Goal: Transaction & Acquisition: Purchase product/service

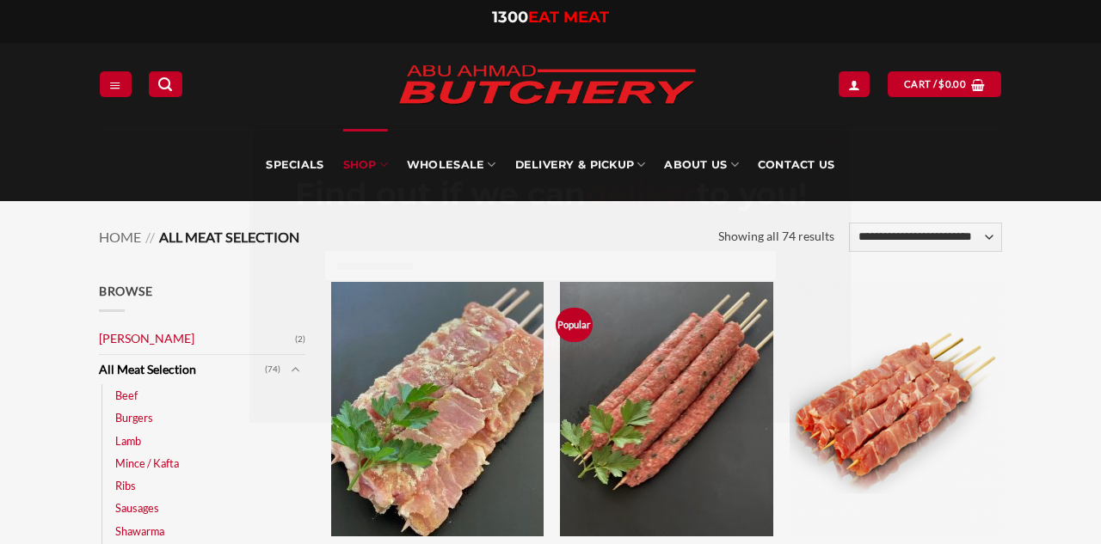
scroll to position [170, 0]
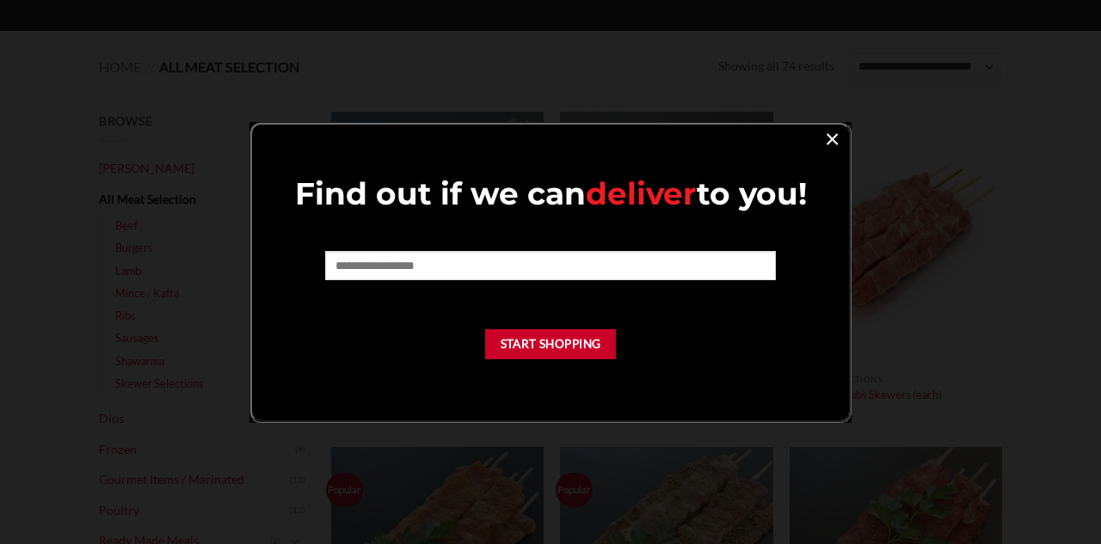
click at [833, 150] on link "×" at bounding box center [832, 137] width 25 height 23
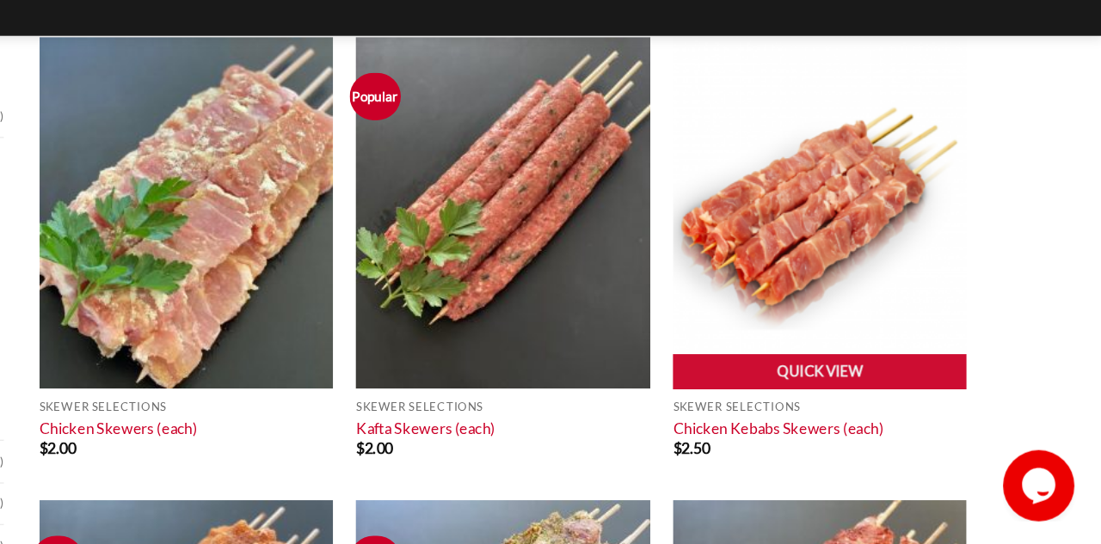
scroll to position [111, 0]
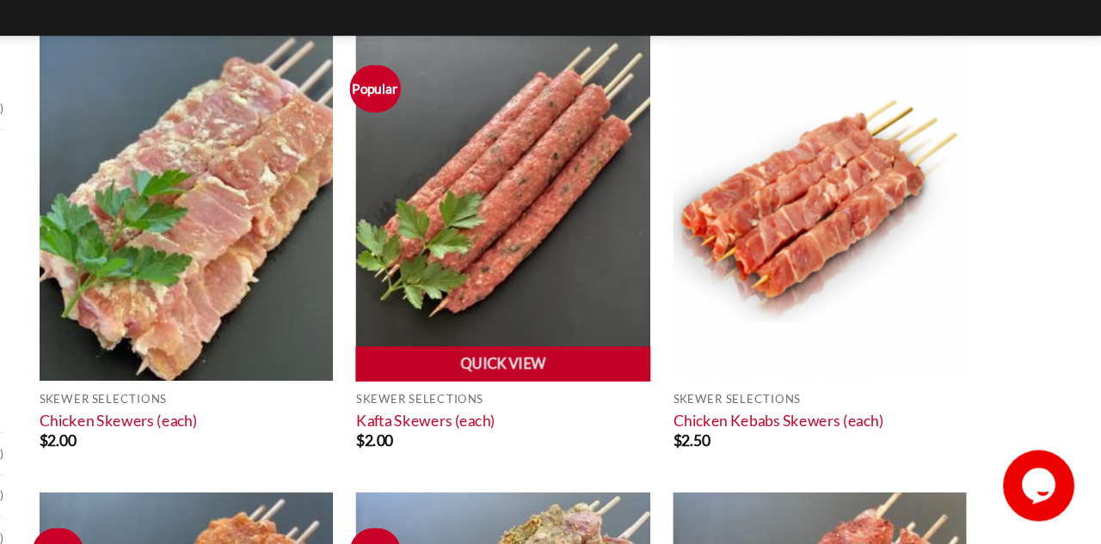
click at [691, 306] on img at bounding box center [666, 298] width 212 height 255
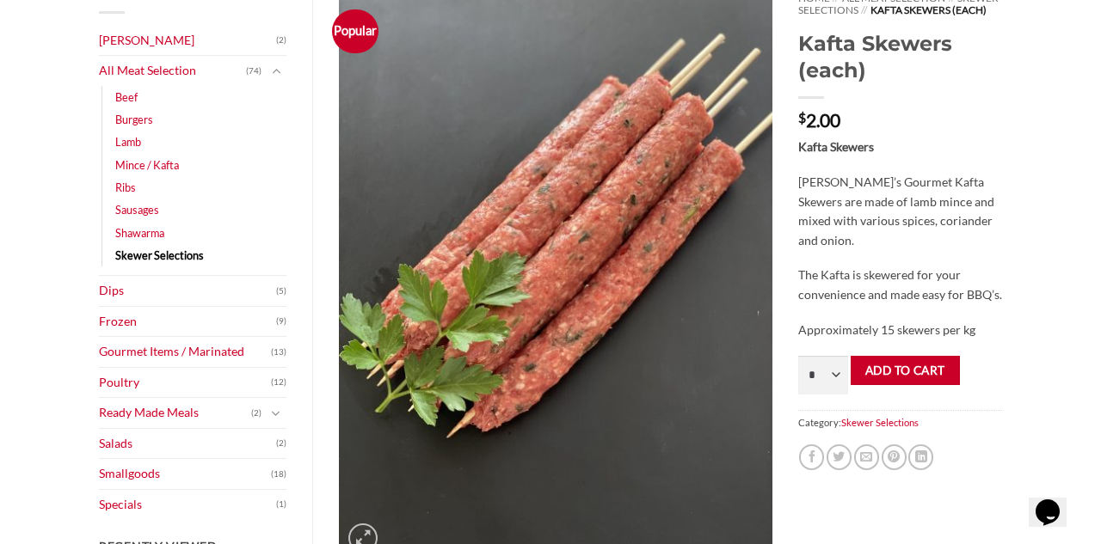
scroll to position [265, 0]
